Goal: Transaction & Acquisition: Purchase product/service

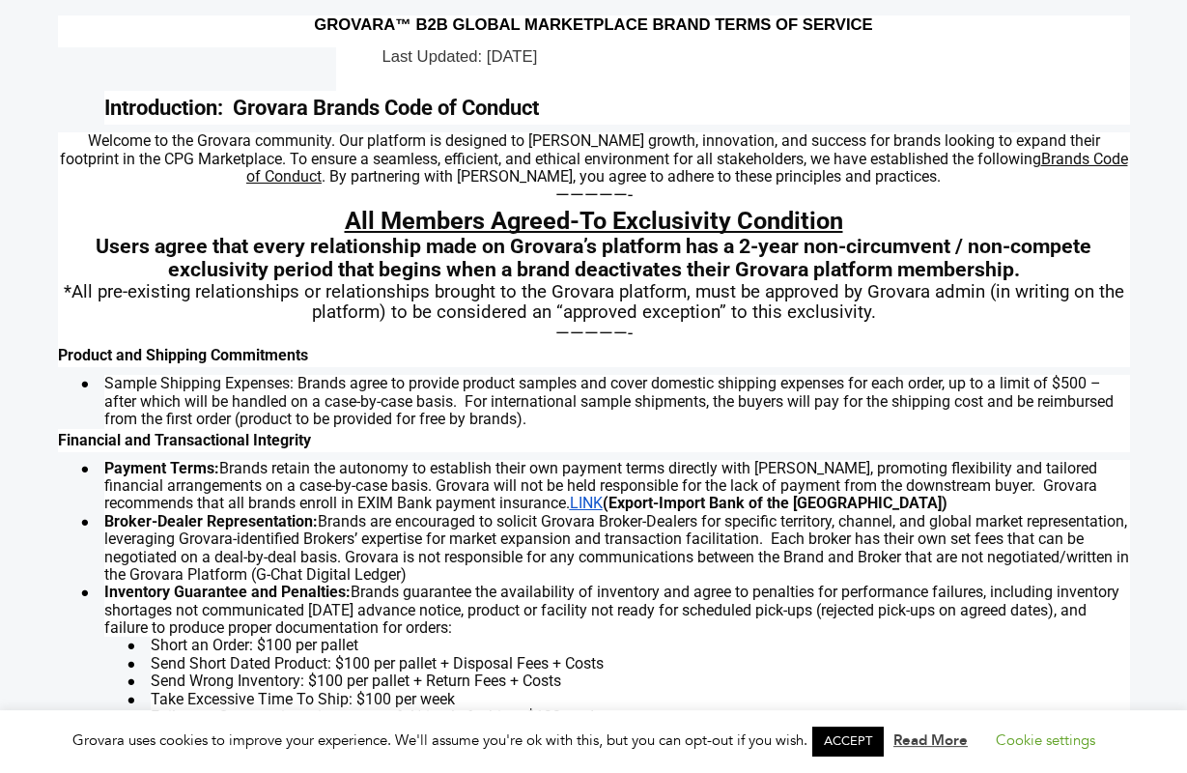
scroll to position [100, 0]
click at [817, 565] on span "Brands are encouraged to solicit Grovara Broker-Dealers for specific territory,…" at bounding box center [616, 546] width 1025 height 71
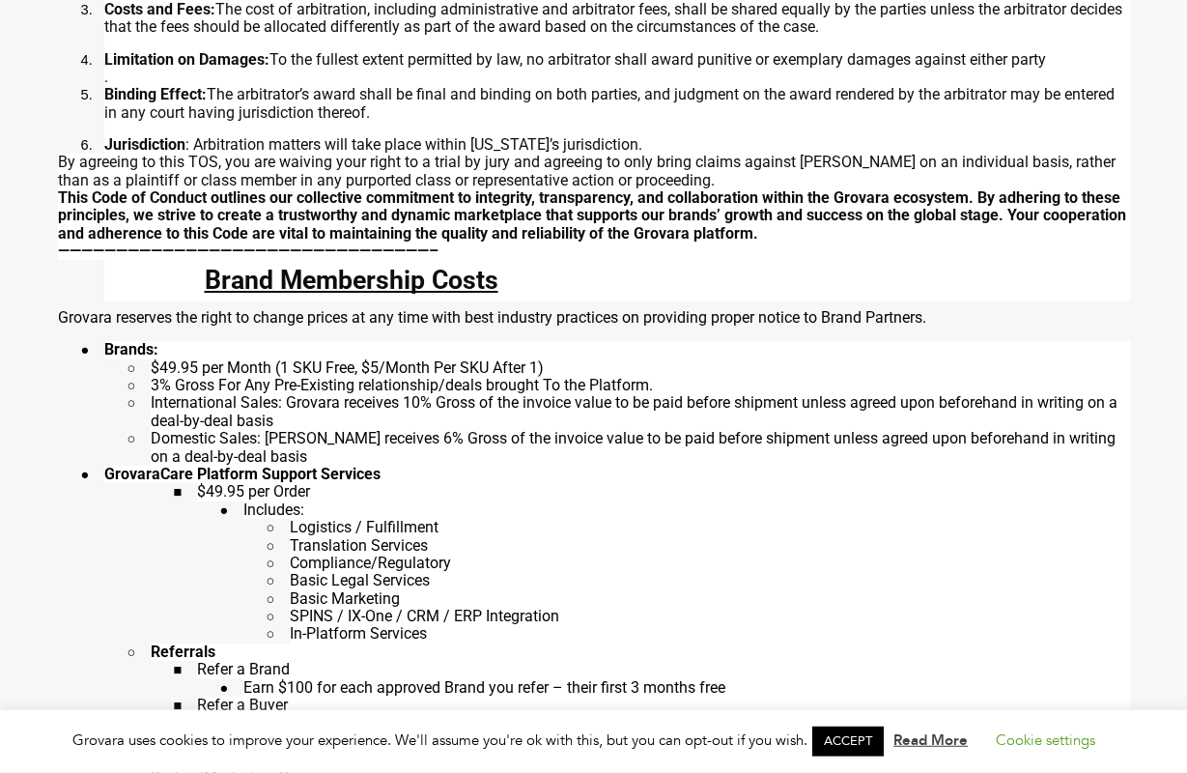
scroll to position [1474, 0]
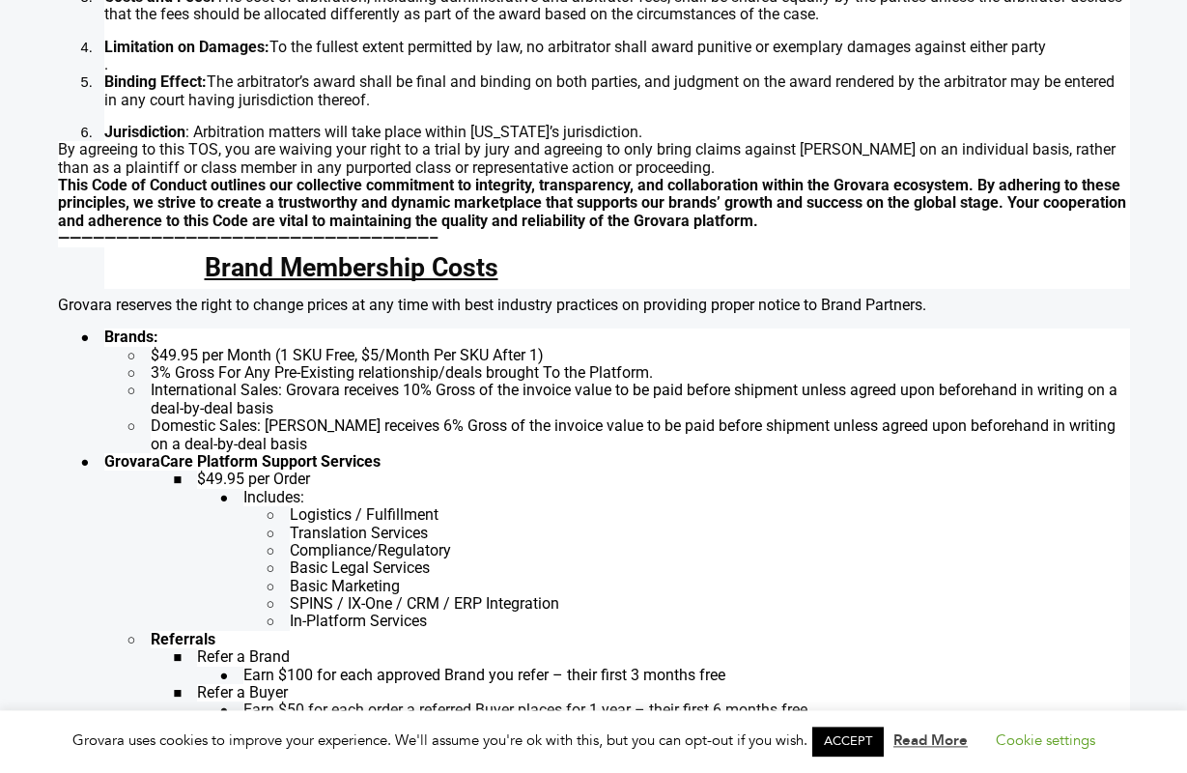
click at [752, 530] on li "Translation Services" at bounding box center [710, 532] width 840 height 17
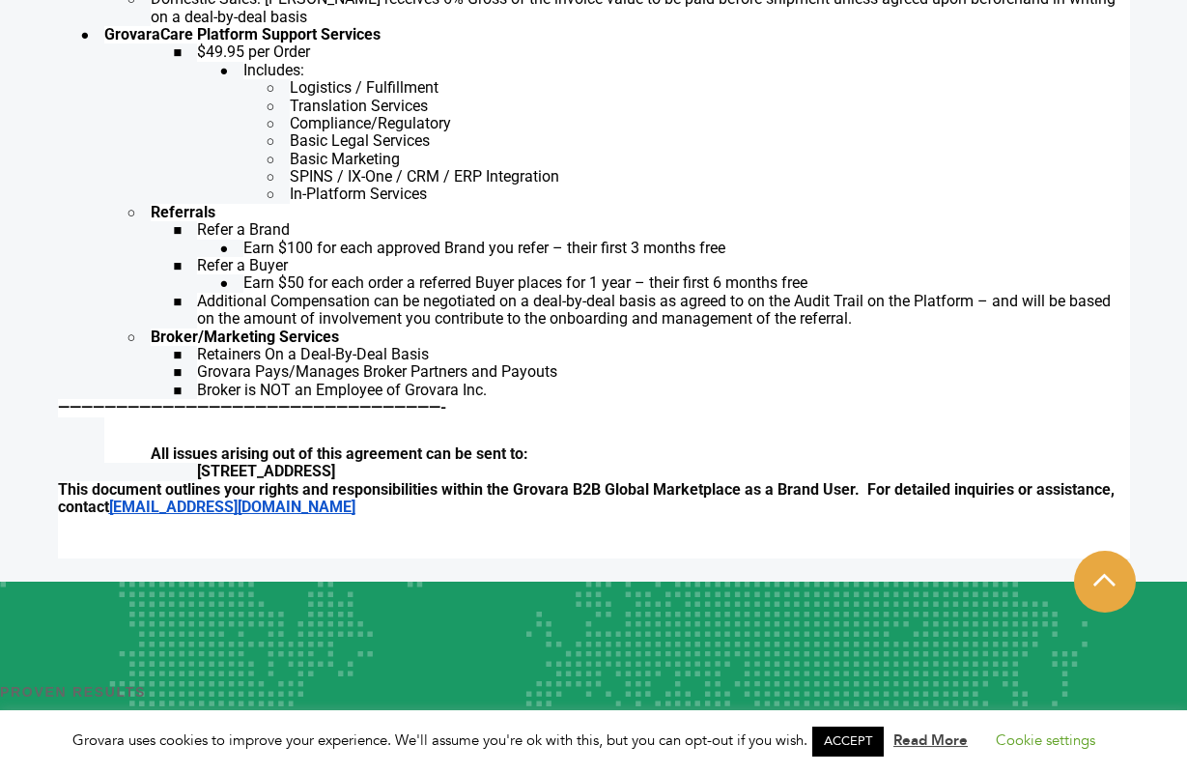
scroll to position [1912, 0]
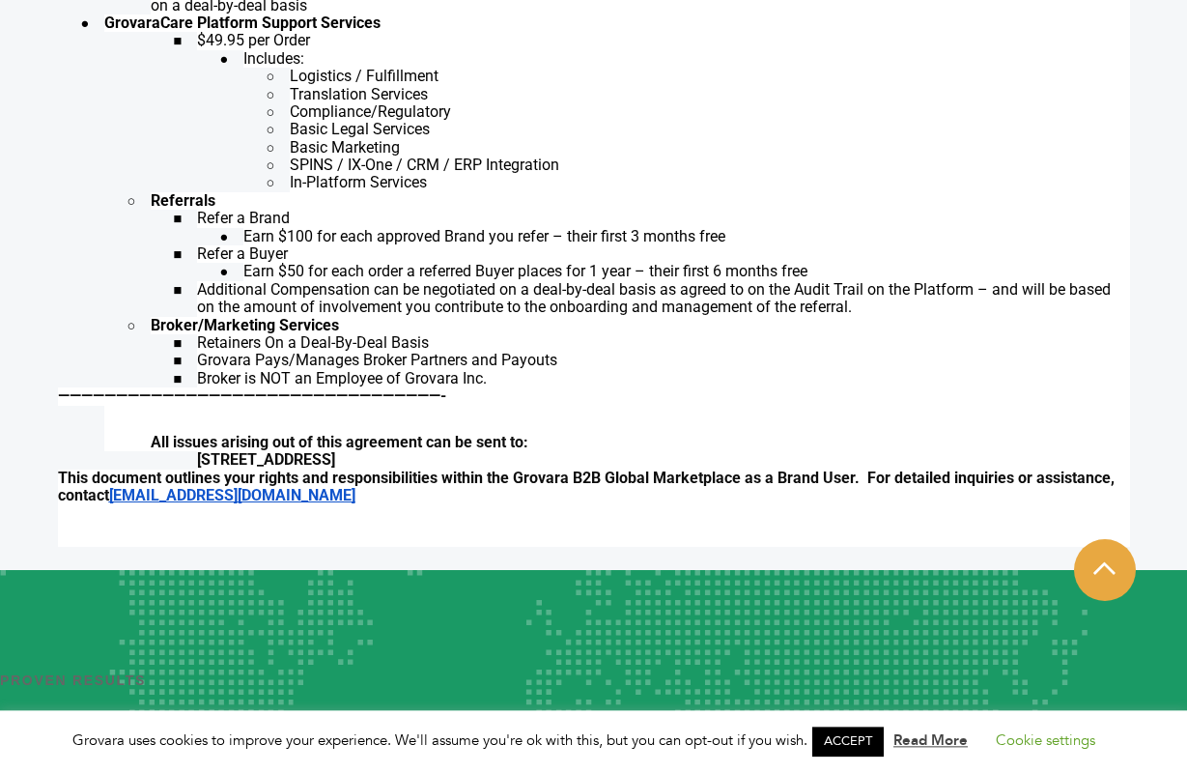
click at [797, 415] on p at bounding box center [617, 413] width 1026 height 14
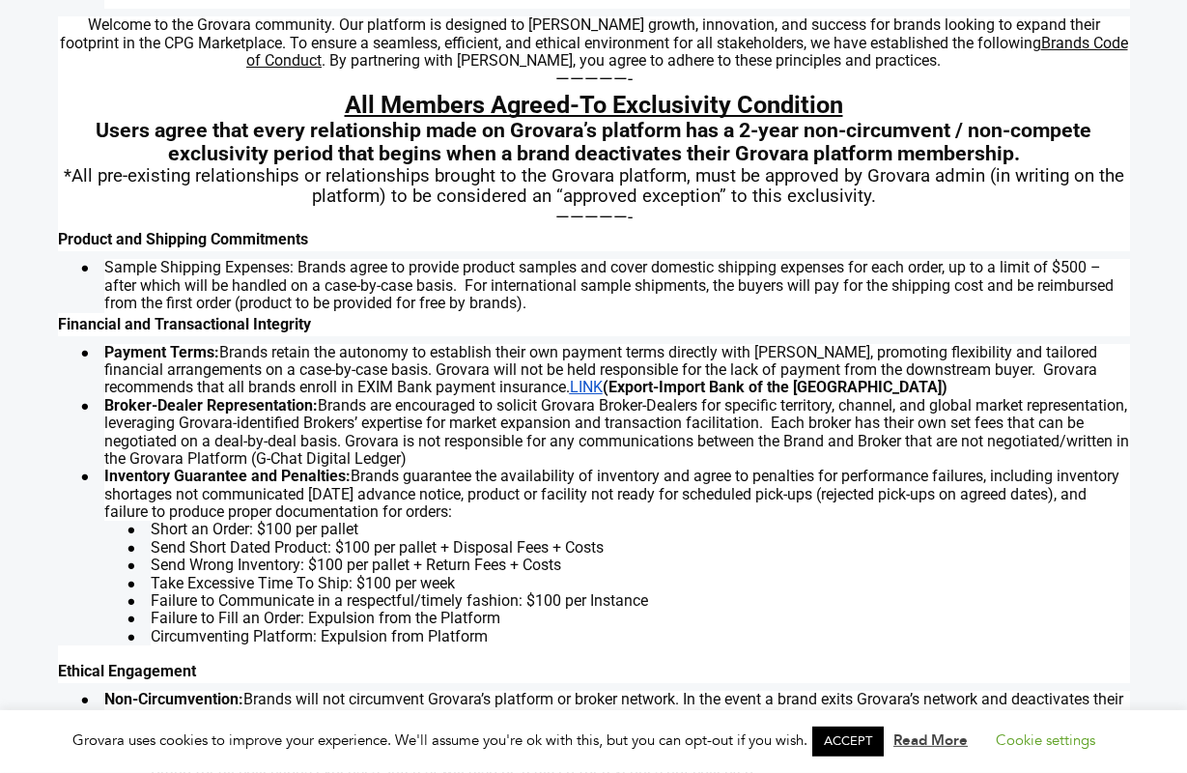
scroll to position [0, 0]
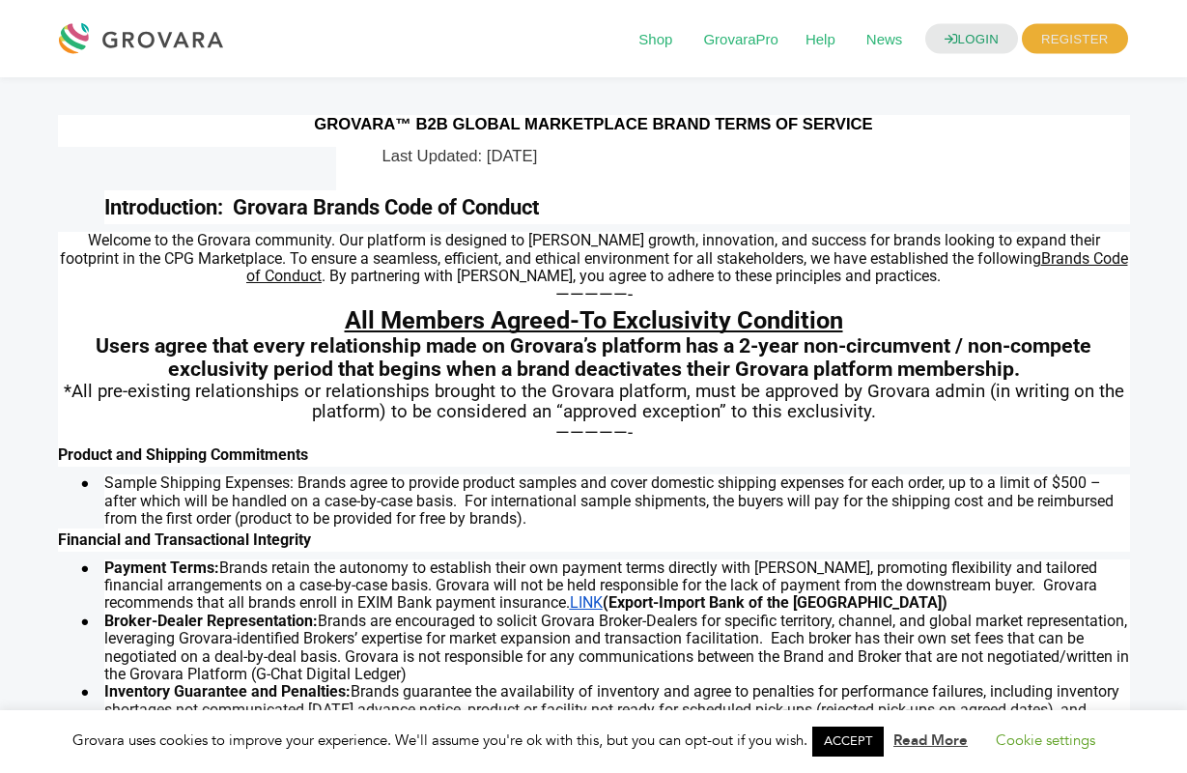
click at [977, 376] on span "Users agree that every relationship made on Grovara’s platform has a 2-year non…" at bounding box center [594, 357] width 996 height 48
click at [797, 428] on p "—————-" at bounding box center [594, 433] width 1072 height 20
click at [1062, 736] on link "Cookie settings" at bounding box center [1045, 739] width 99 height 19
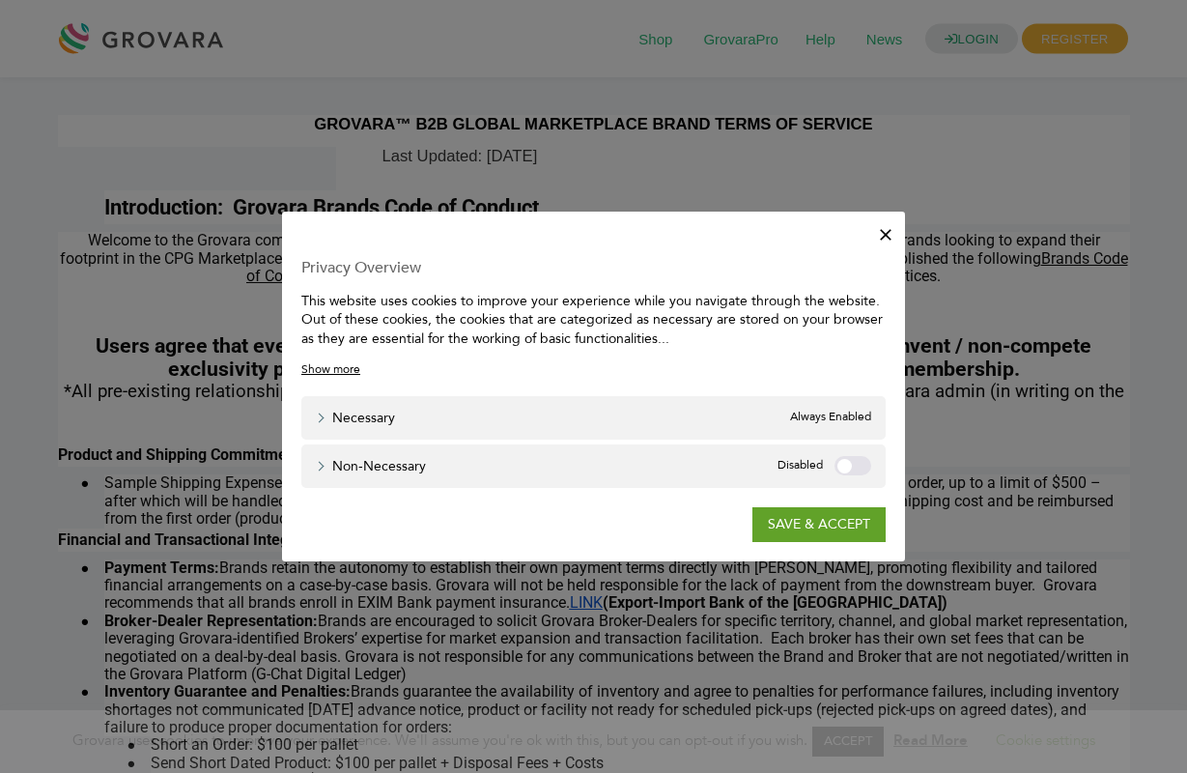
click at [842, 464] on label "Non-necessary" at bounding box center [852, 465] width 37 height 19
click at [794, 518] on link "SAVE & ACCEPT" at bounding box center [818, 524] width 133 height 35
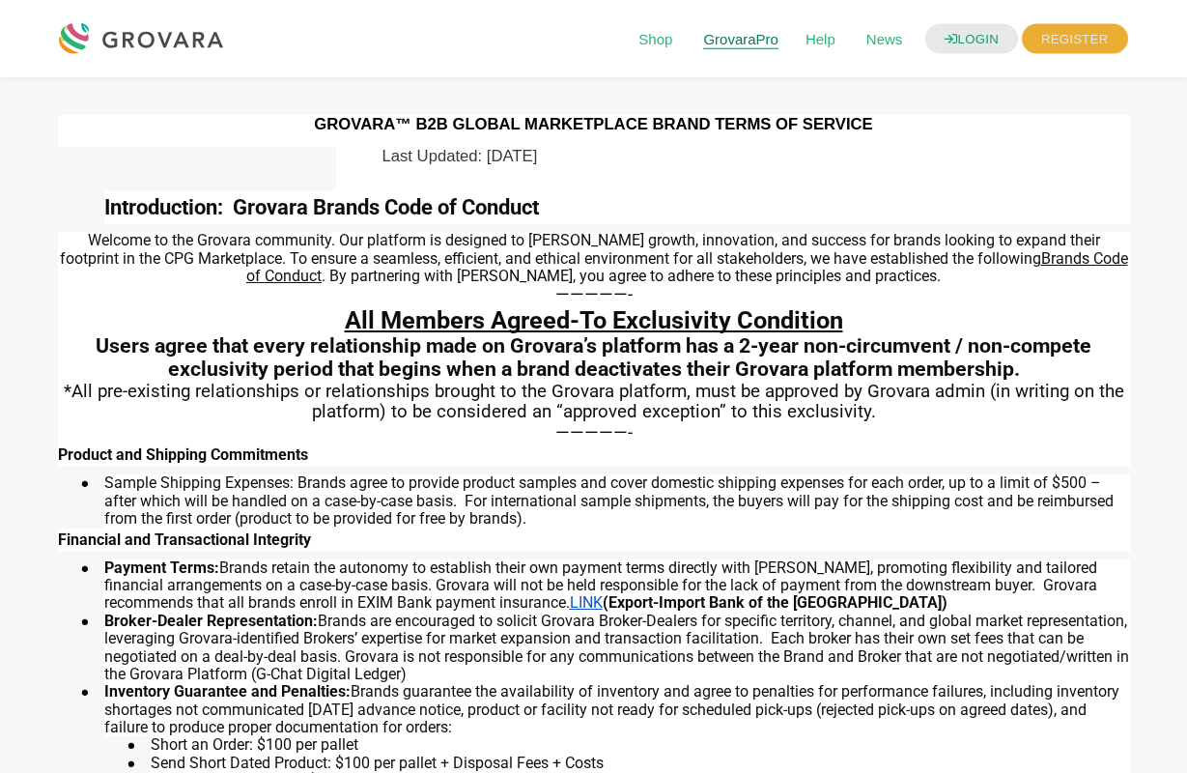
click at [734, 28] on span "GrovaraPro" at bounding box center [740, 39] width 102 height 34
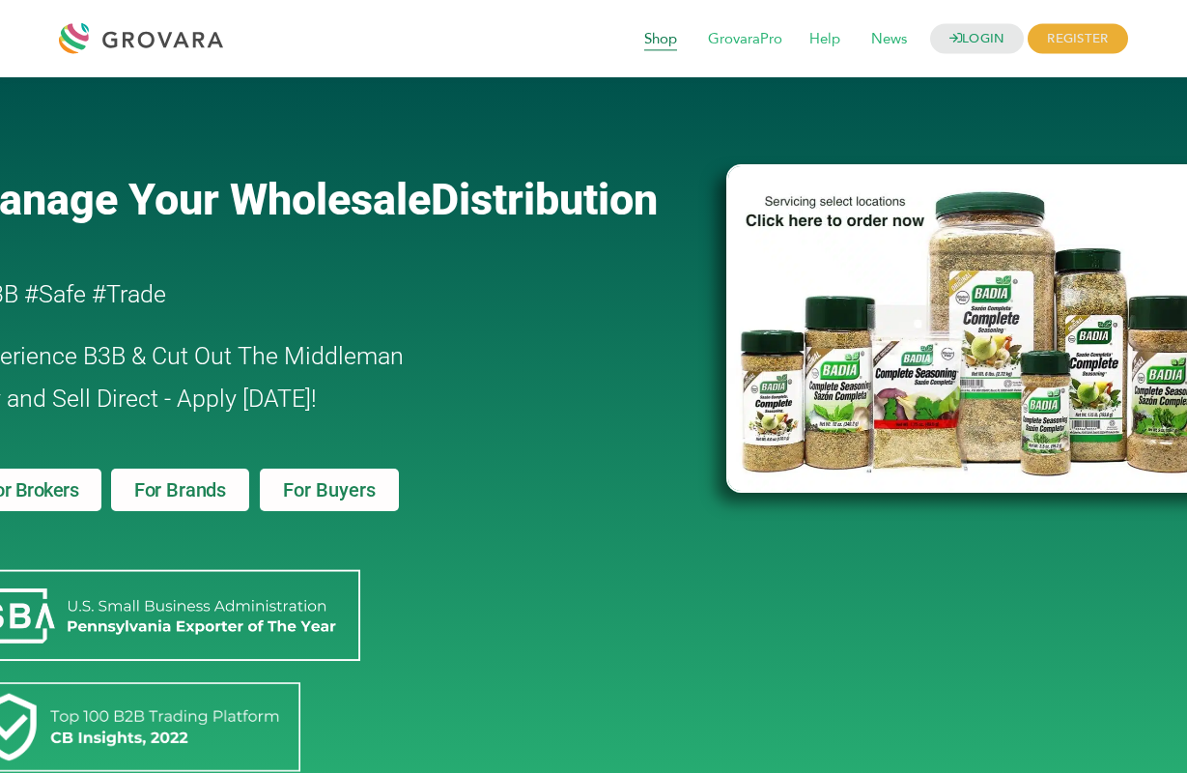
click at [655, 45] on span "Shop" at bounding box center [661, 39] width 60 height 37
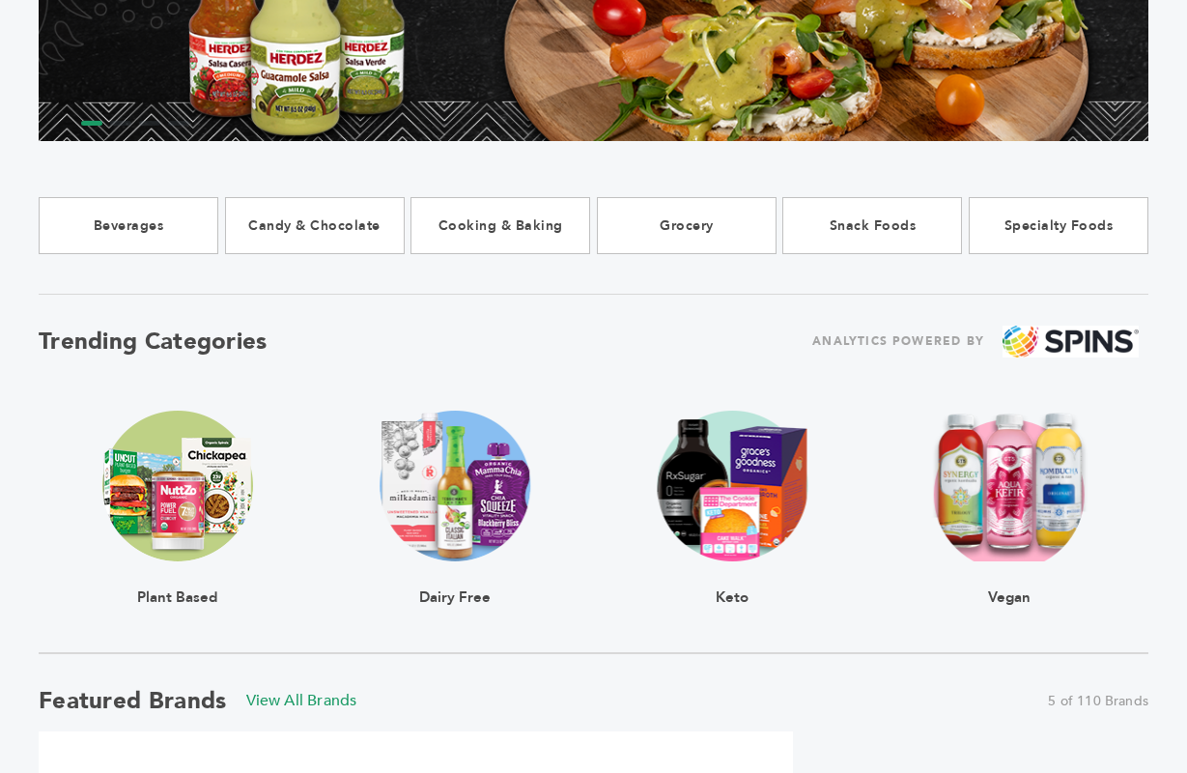
scroll to position [385, 0]
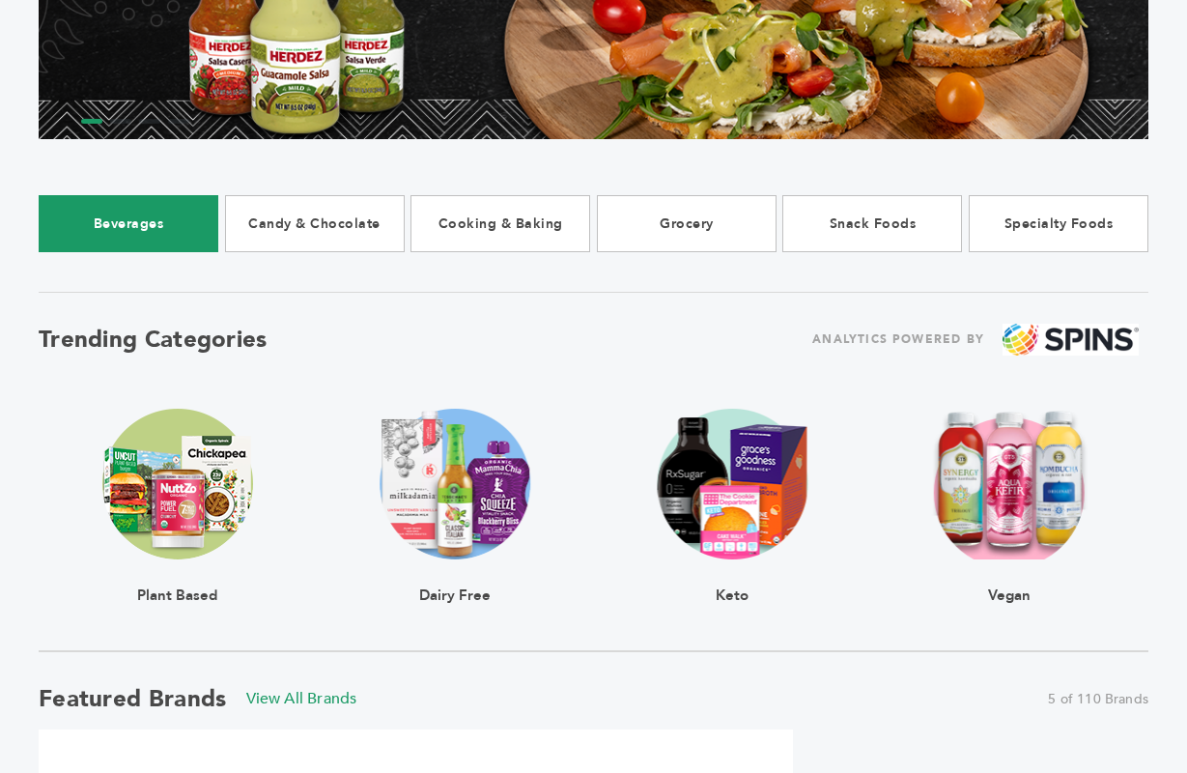
click at [125, 229] on link "Beverages" at bounding box center [129, 223] width 180 height 57
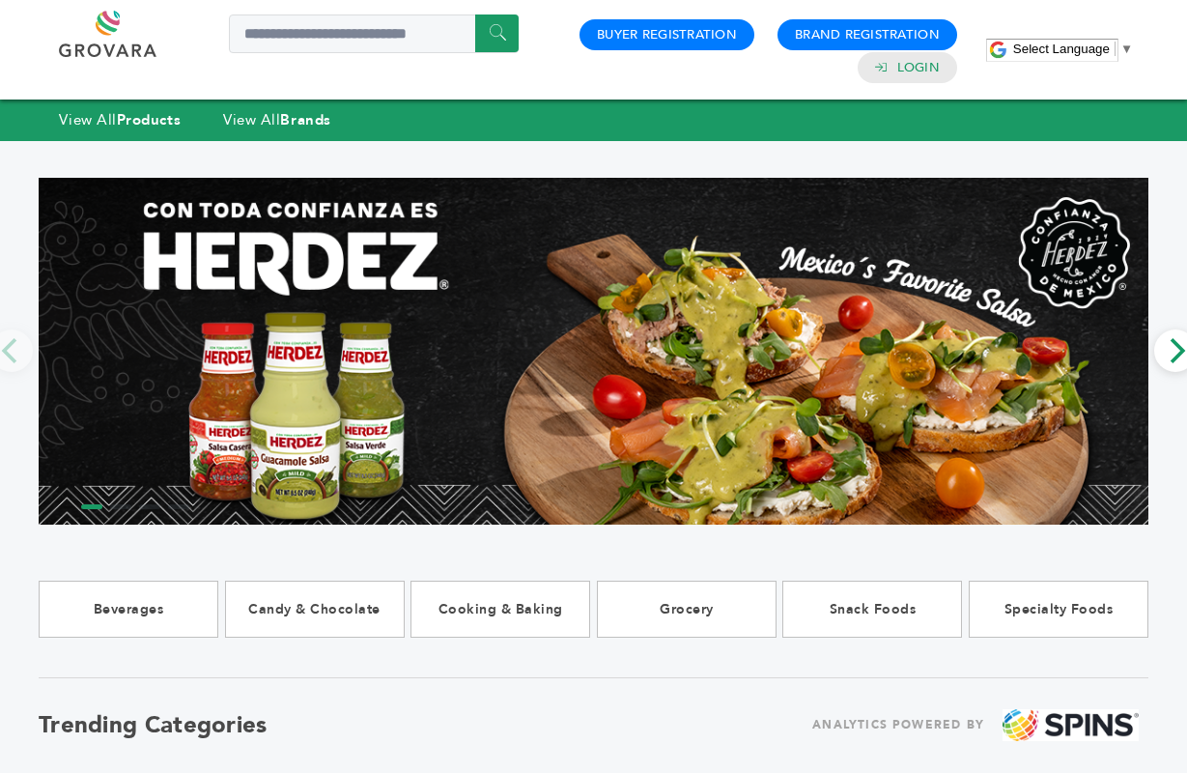
scroll to position [385, 0]
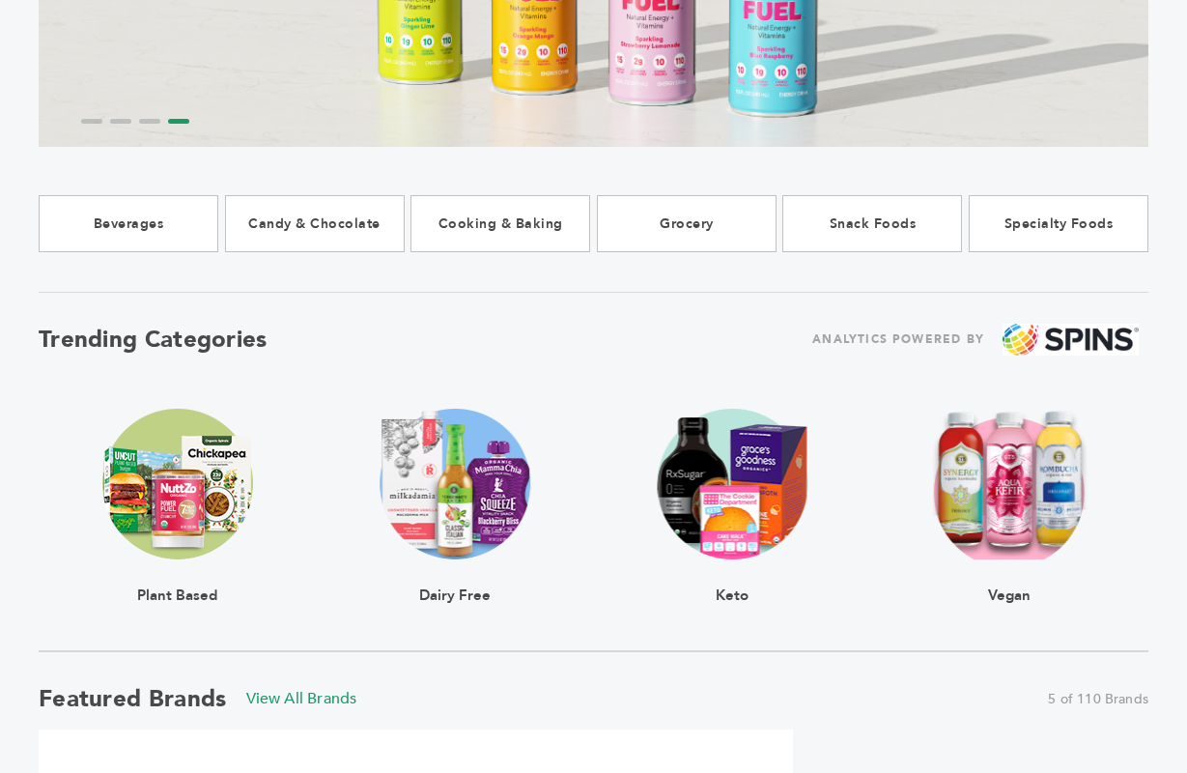
click at [832, 598] on div "Keto" at bounding box center [732, 504] width 277 height 193
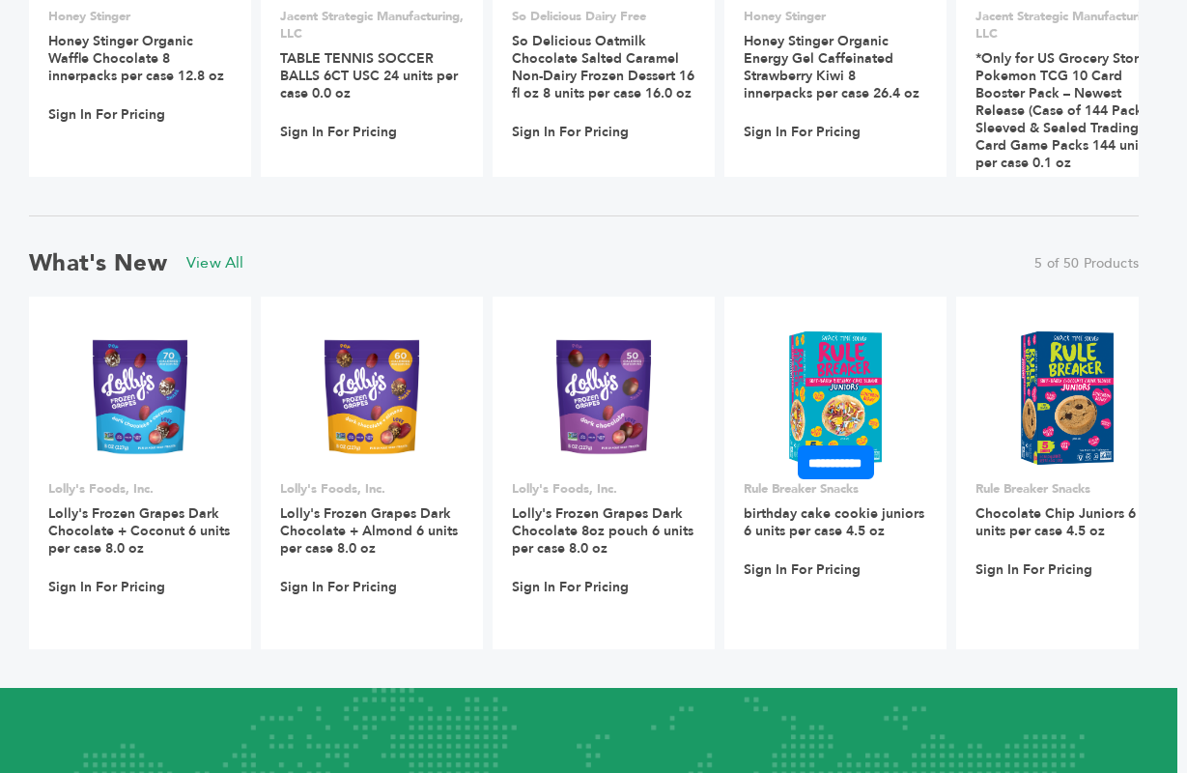
scroll to position [1648, 10]
